Goal: Check status: Check status

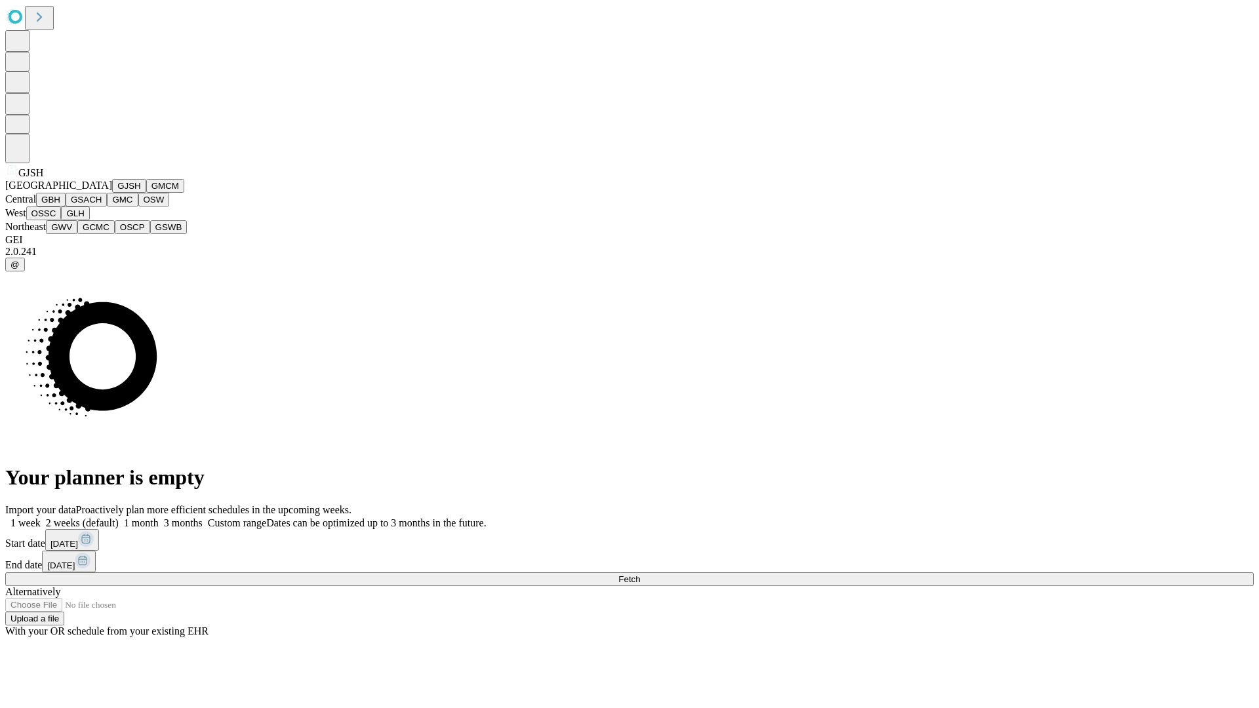
click at [112, 193] on button "GJSH" at bounding box center [129, 186] width 34 height 14
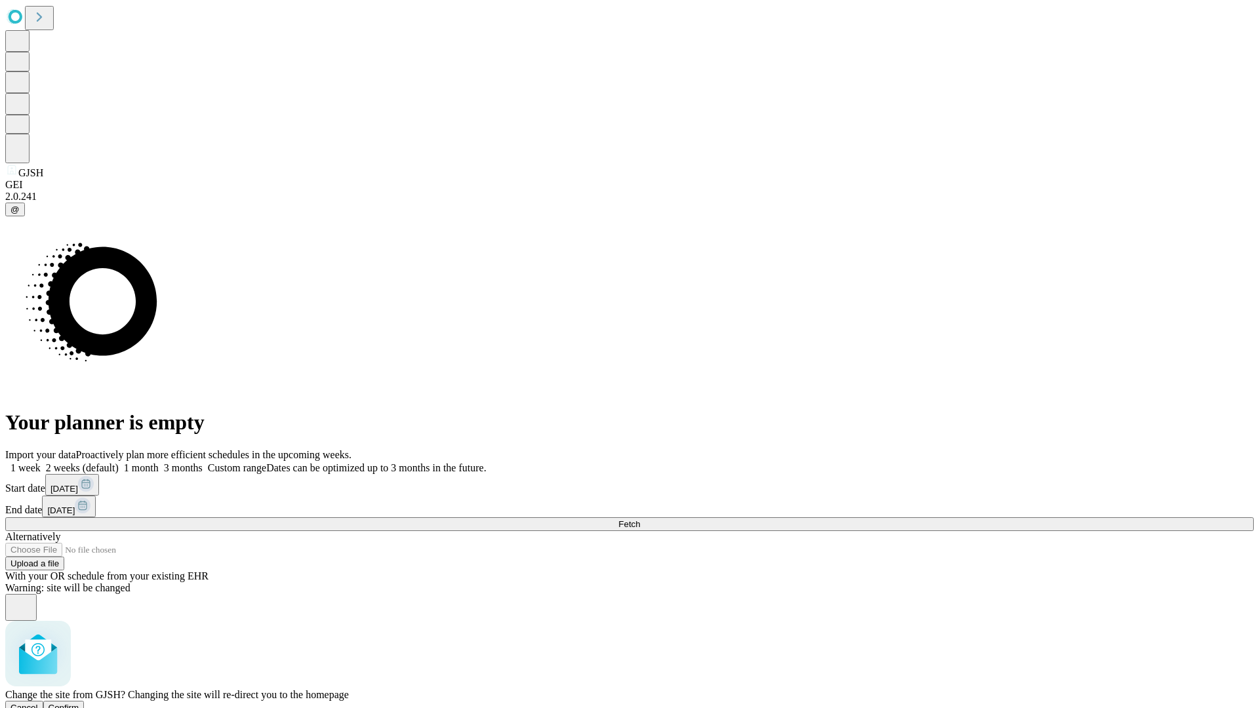
click at [79, 703] on span "Confirm" at bounding box center [64, 708] width 31 height 10
click at [119, 462] on label "2 weeks (default)" at bounding box center [80, 467] width 78 height 11
click at [640, 519] on span "Fetch" at bounding box center [629, 524] width 22 height 10
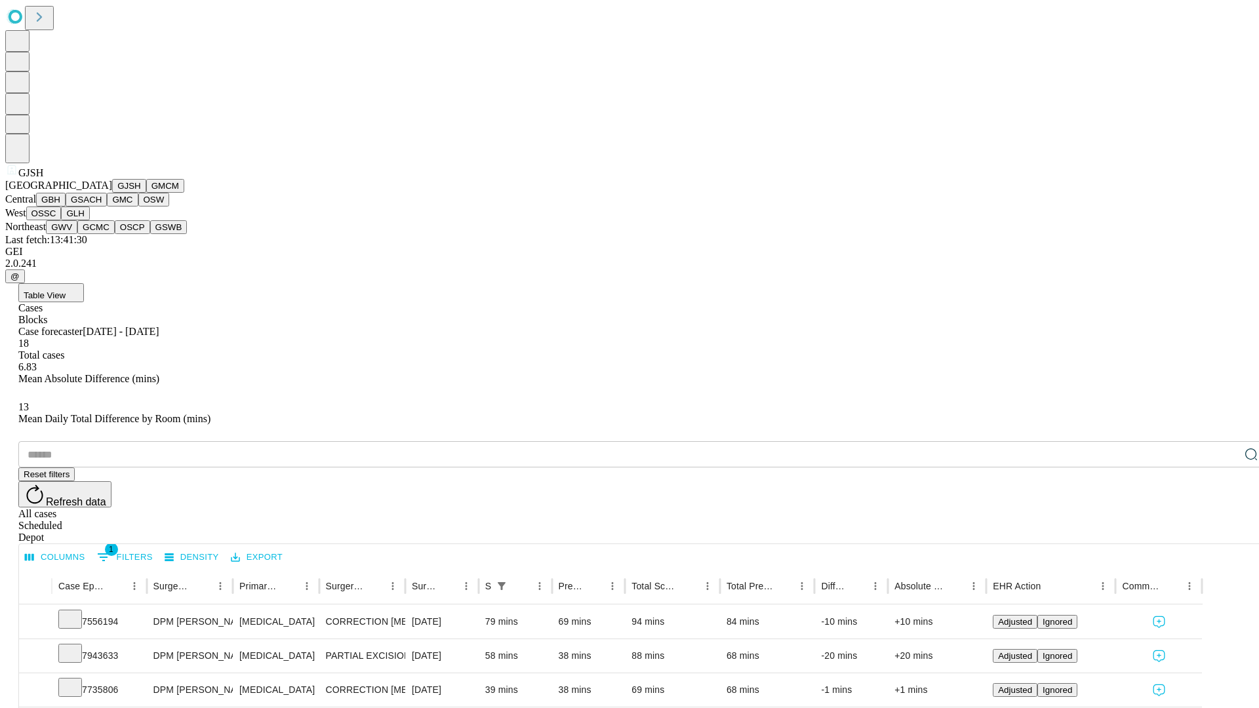
click at [146, 193] on button "GMCM" at bounding box center [165, 186] width 38 height 14
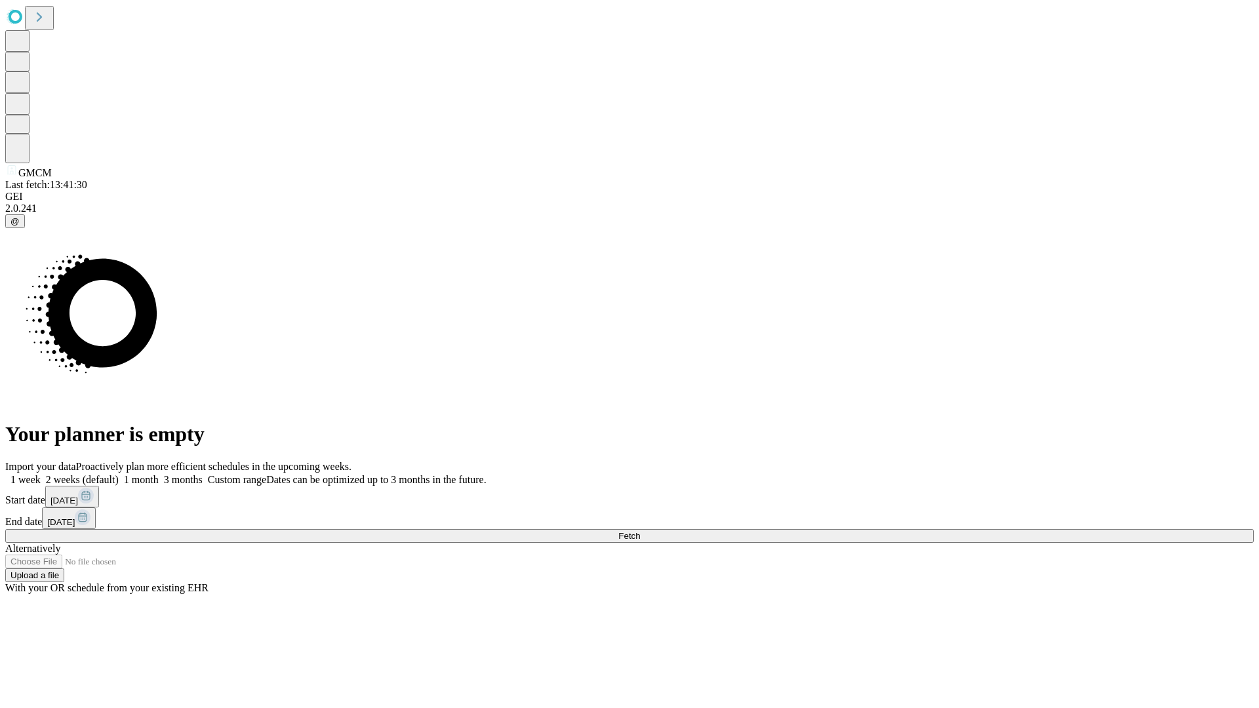
click at [119, 474] on label "2 weeks (default)" at bounding box center [80, 479] width 78 height 11
click at [640, 531] on span "Fetch" at bounding box center [629, 536] width 22 height 10
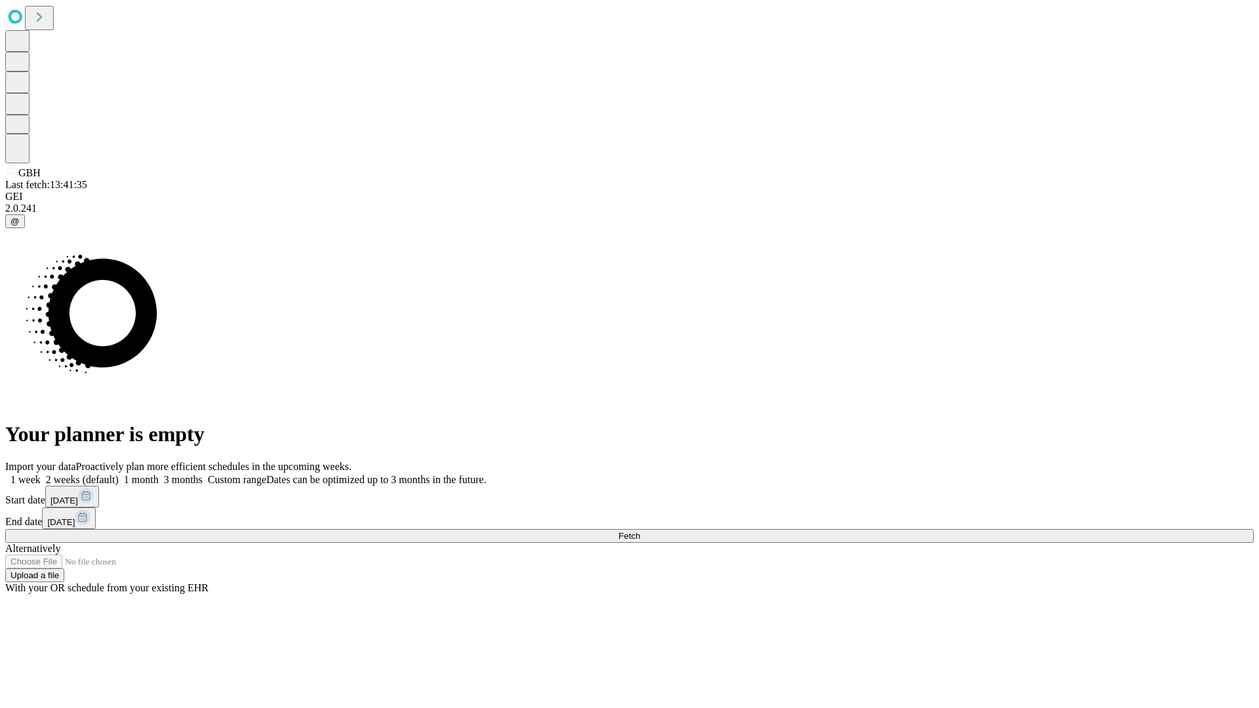
click at [119, 474] on label "2 weeks (default)" at bounding box center [80, 479] width 78 height 11
click at [640, 531] on span "Fetch" at bounding box center [629, 536] width 22 height 10
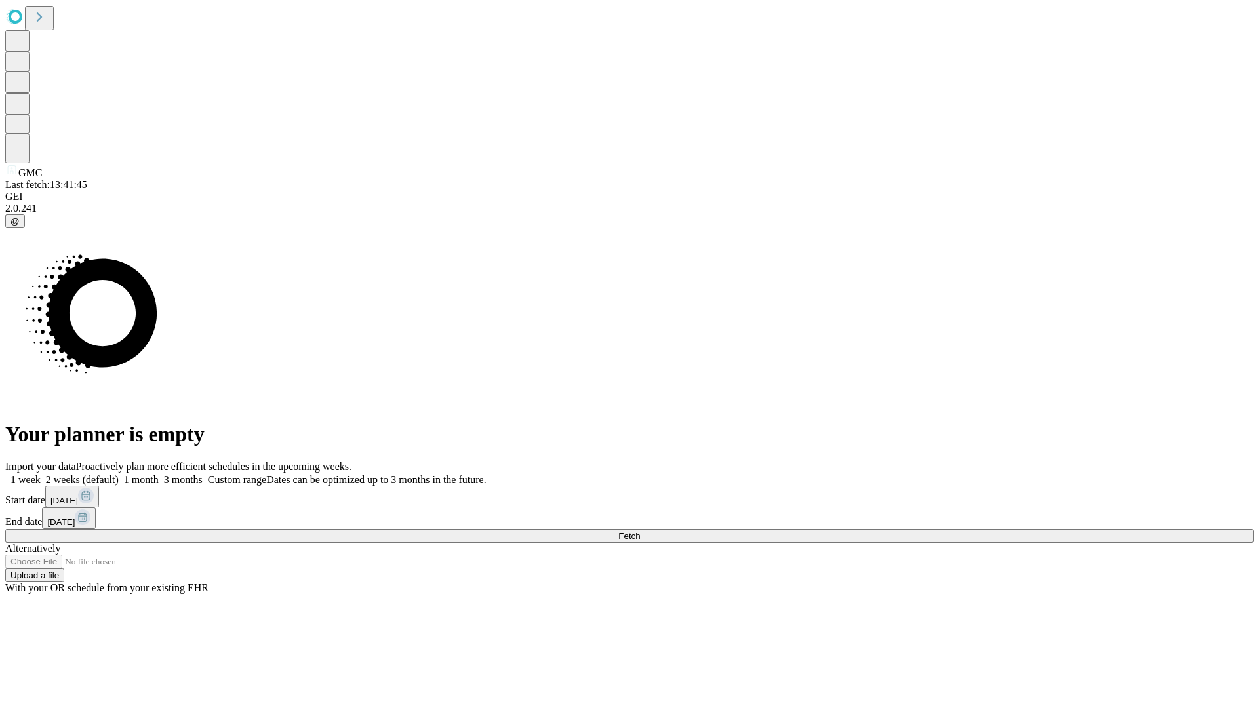
click at [640, 531] on span "Fetch" at bounding box center [629, 536] width 22 height 10
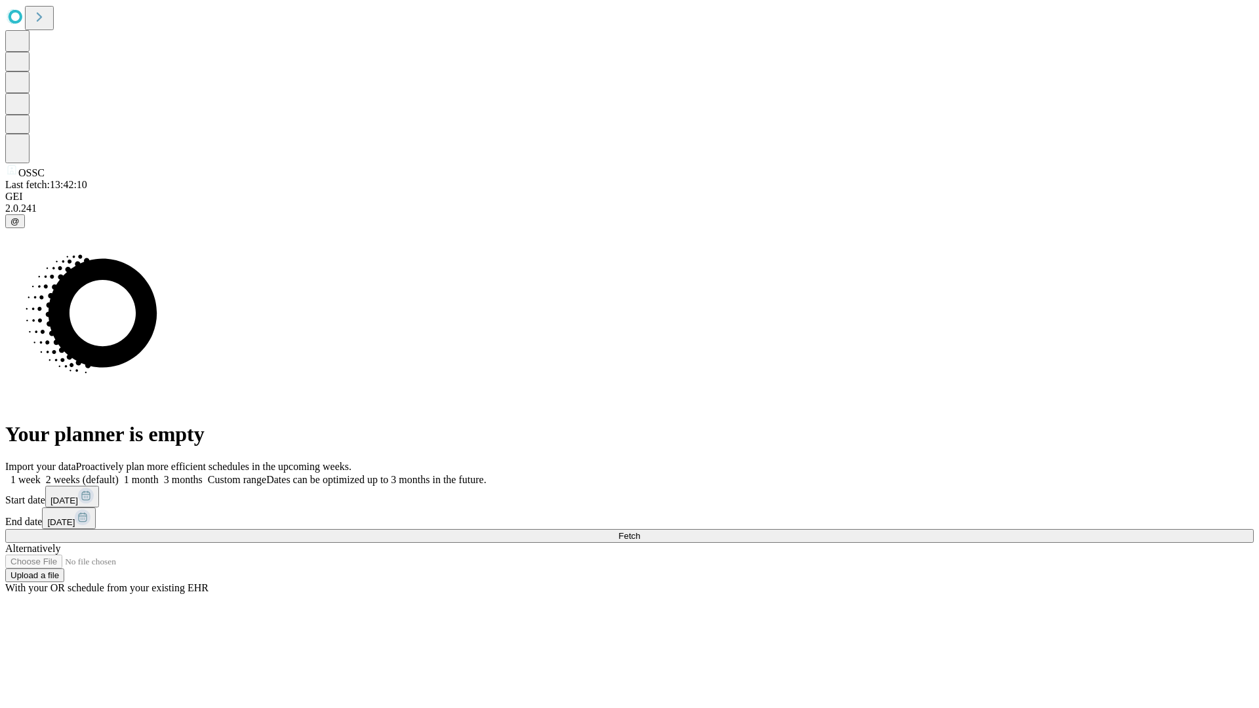
click at [119, 474] on label "2 weeks (default)" at bounding box center [80, 479] width 78 height 11
click at [640, 531] on span "Fetch" at bounding box center [629, 536] width 22 height 10
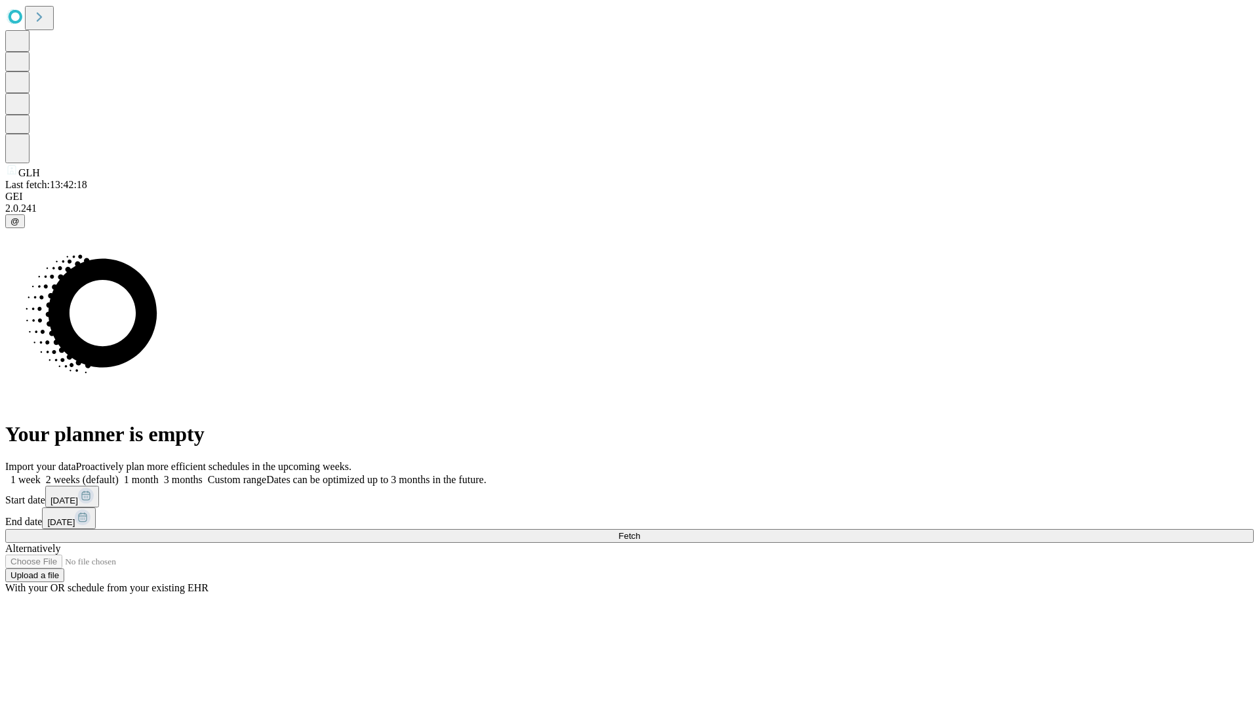
click at [119, 474] on label "2 weeks (default)" at bounding box center [80, 479] width 78 height 11
click at [640, 531] on span "Fetch" at bounding box center [629, 536] width 22 height 10
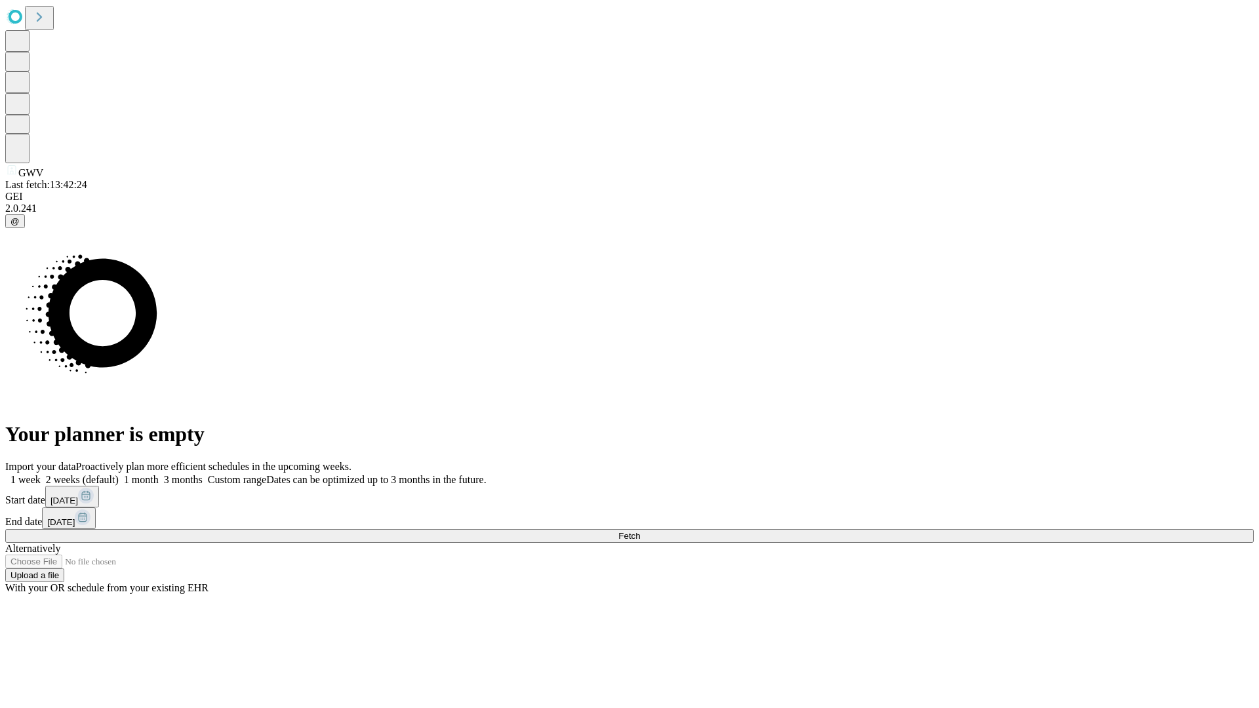
click at [640, 531] on span "Fetch" at bounding box center [629, 536] width 22 height 10
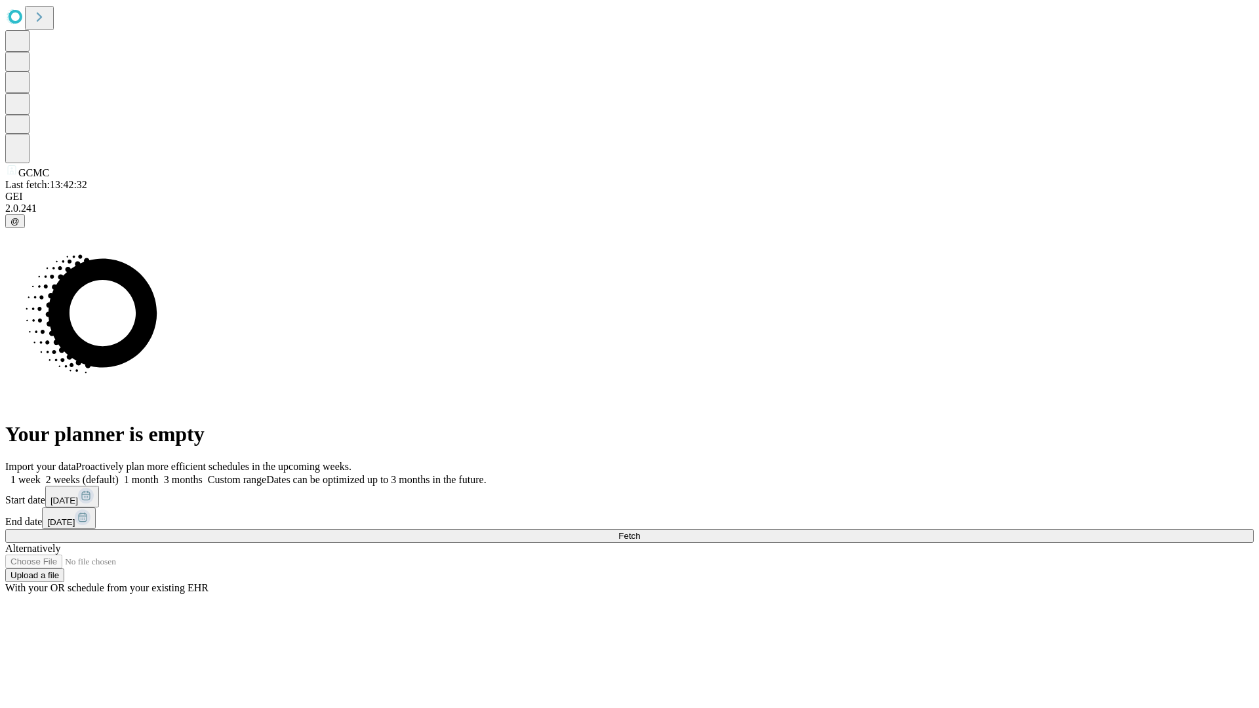
click at [119, 474] on label "2 weeks (default)" at bounding box center [80, 479] width 78 height 11
click at [640, 531] on span "Fetch" at bounding box center [629, 536] width 22 height 10
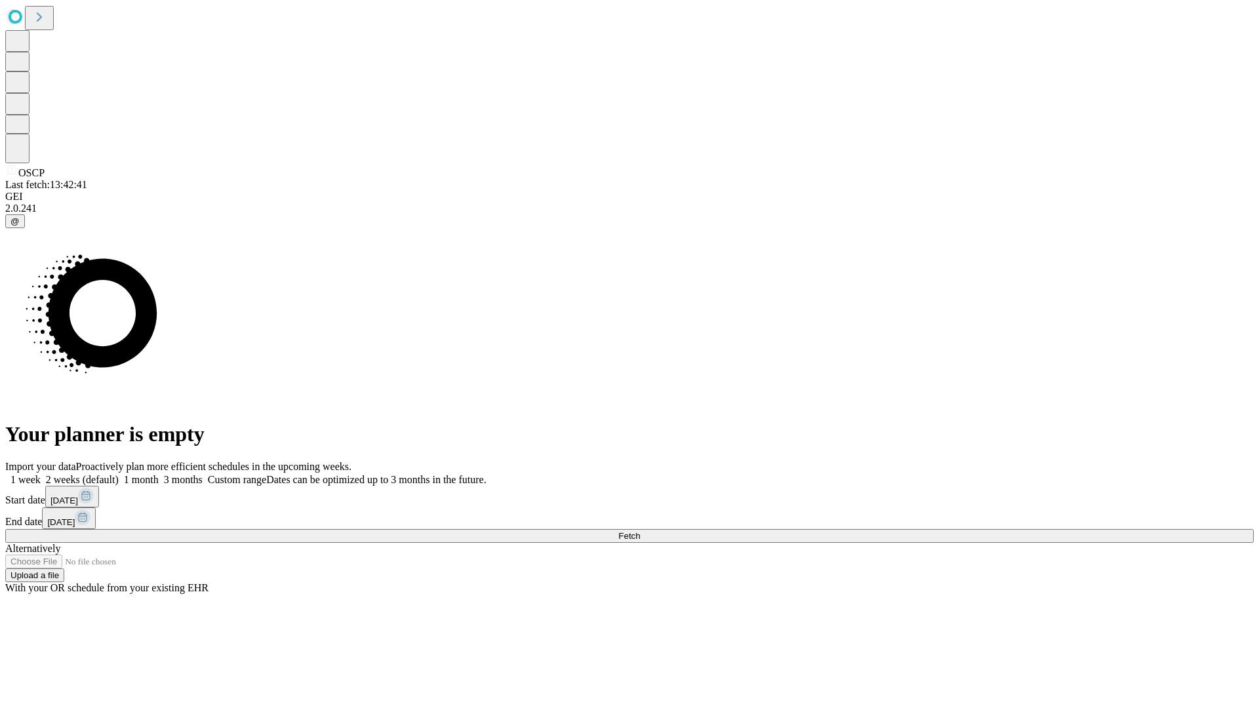
click at [119, 474] on label "2 weeks (default)" at bounding box center [80, 479] width 78 height 11
click at [640, 531] on span "Fetch" at bounding box center [629, 536] width 22 height 10
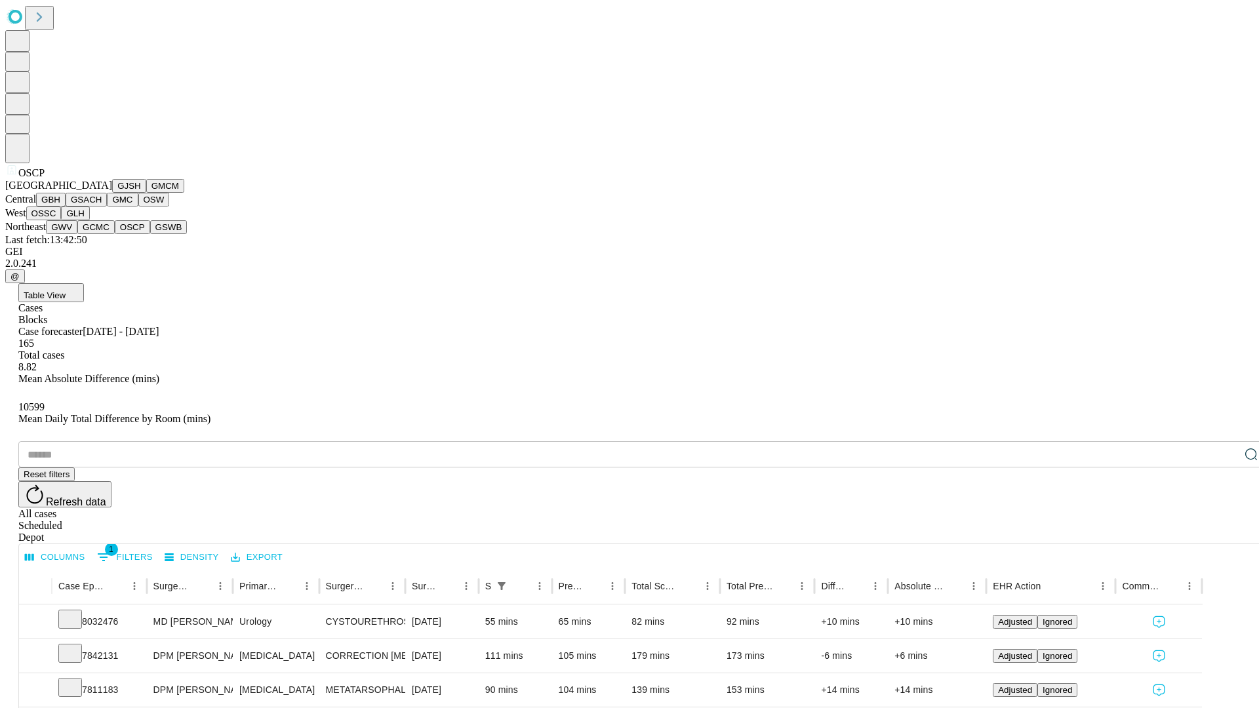
click at [150, 234] on button "GSWB" at bounding box center [168, 227] width 37 height 14
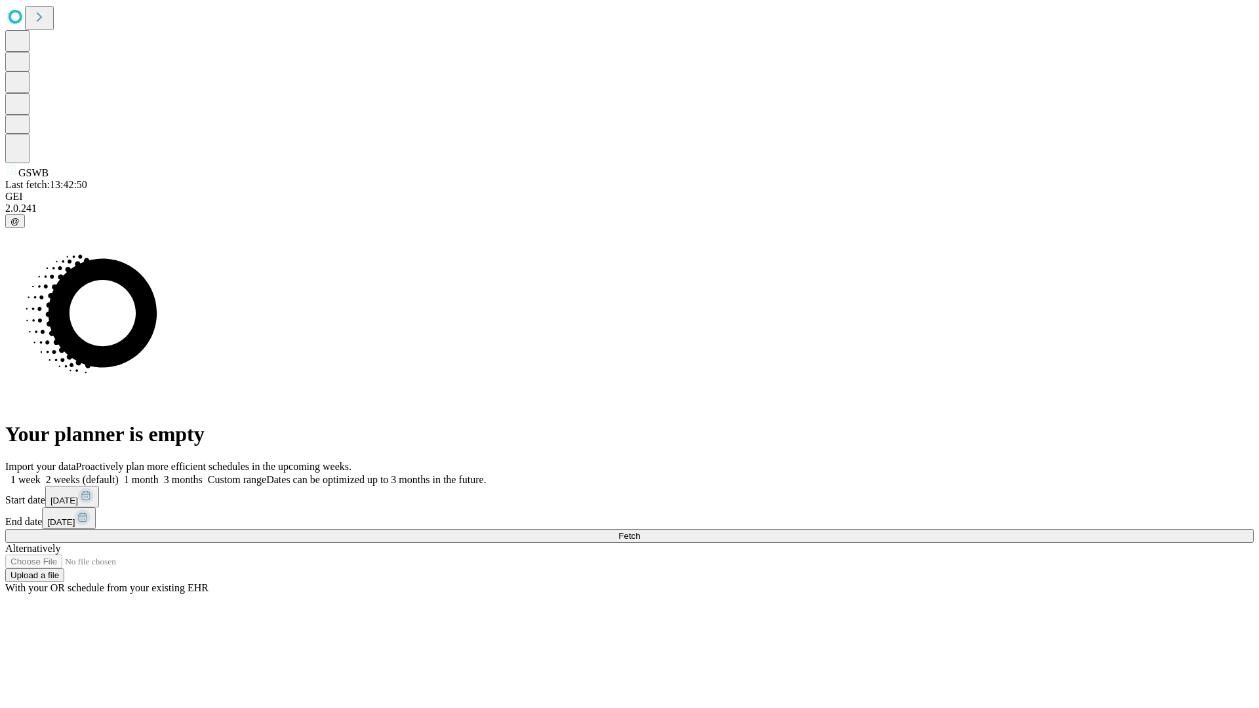
click at [119, 474] on label "2 weeks (default)" at bounding box center [80, 479] width 78 height 11
click at [640, 531] on span "Fetch" at bounding box center [629, 536] width 22 height 10
